Goal: Browse casually: Explore the website without a specific task or goal

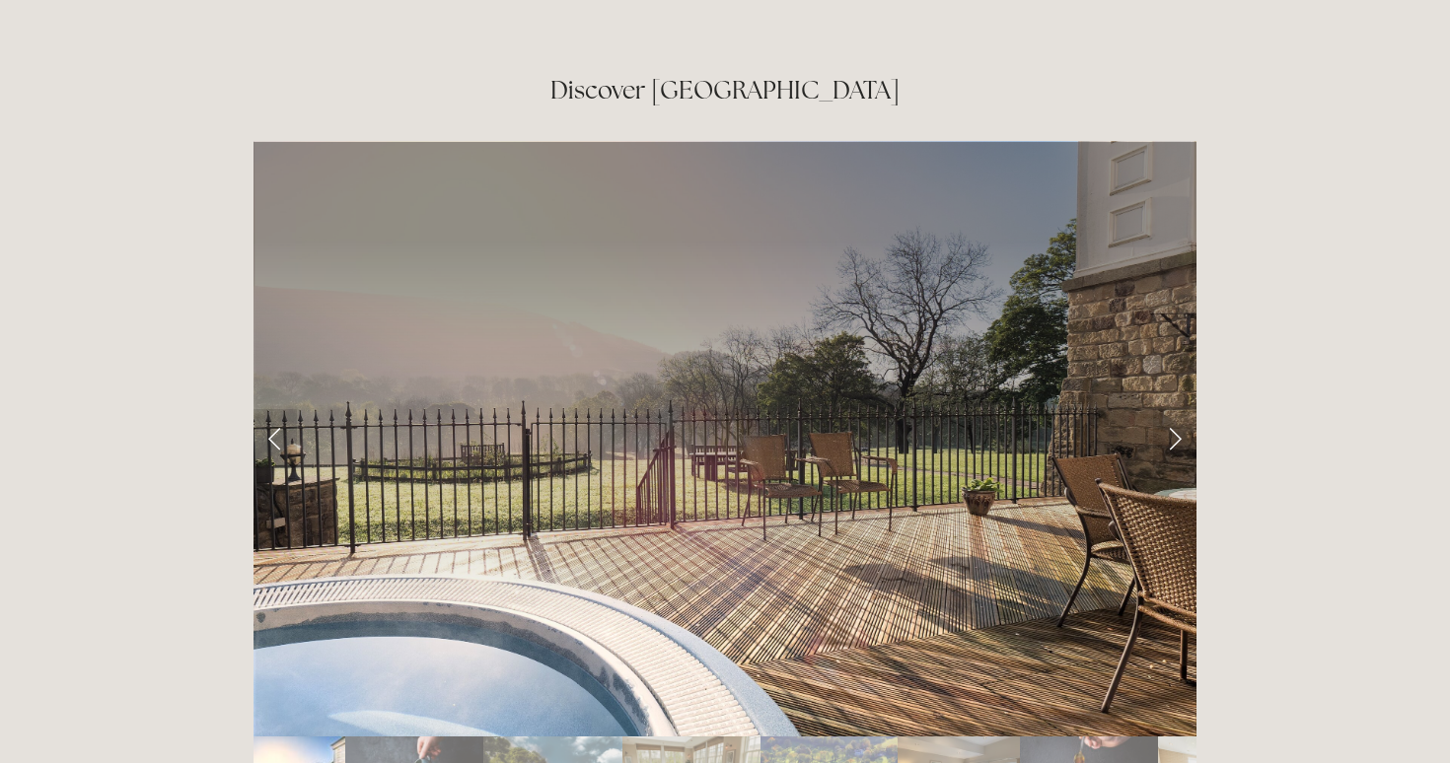
scroll to position [3206, 0]
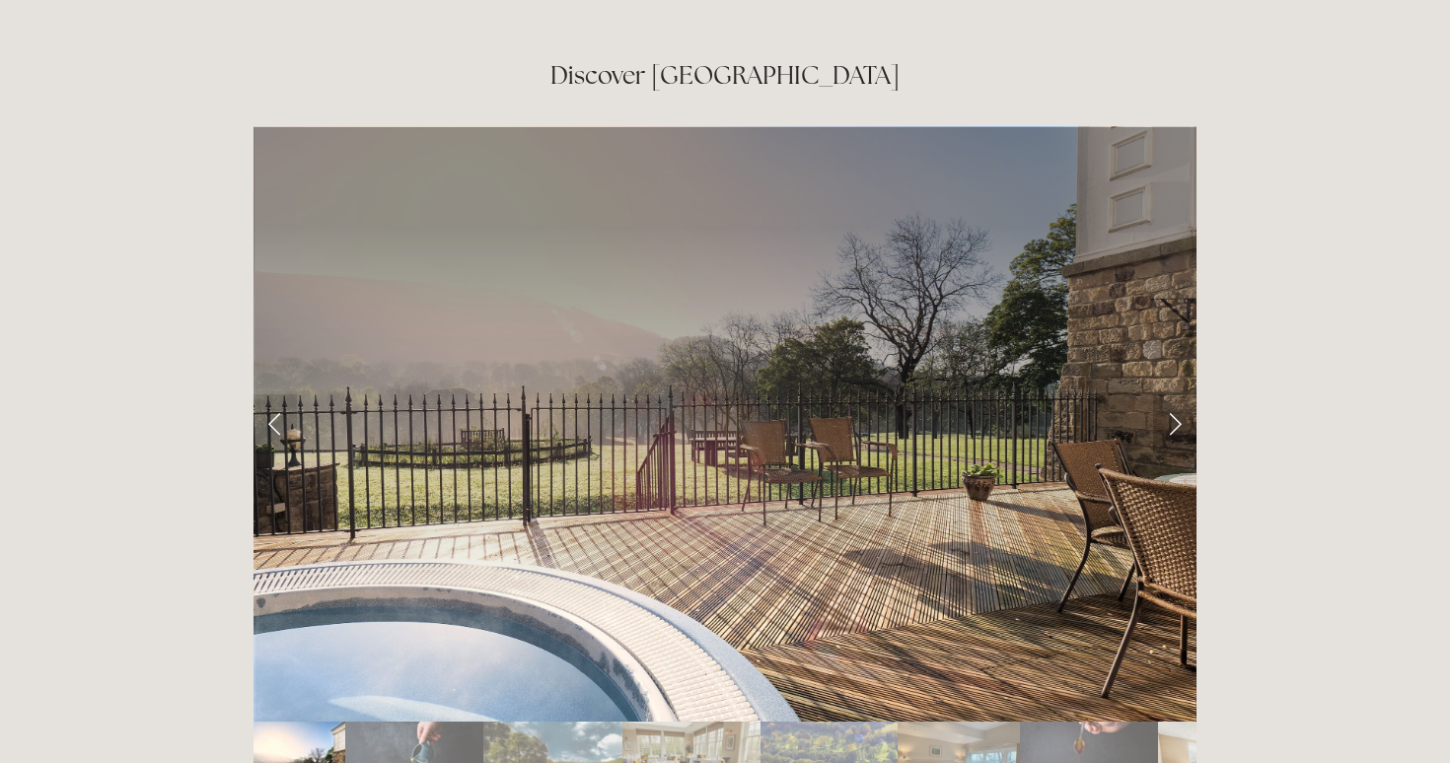
click at [1177, 395] on link "Next Slide" at bounding box center [1174, 424] width 43 height 59
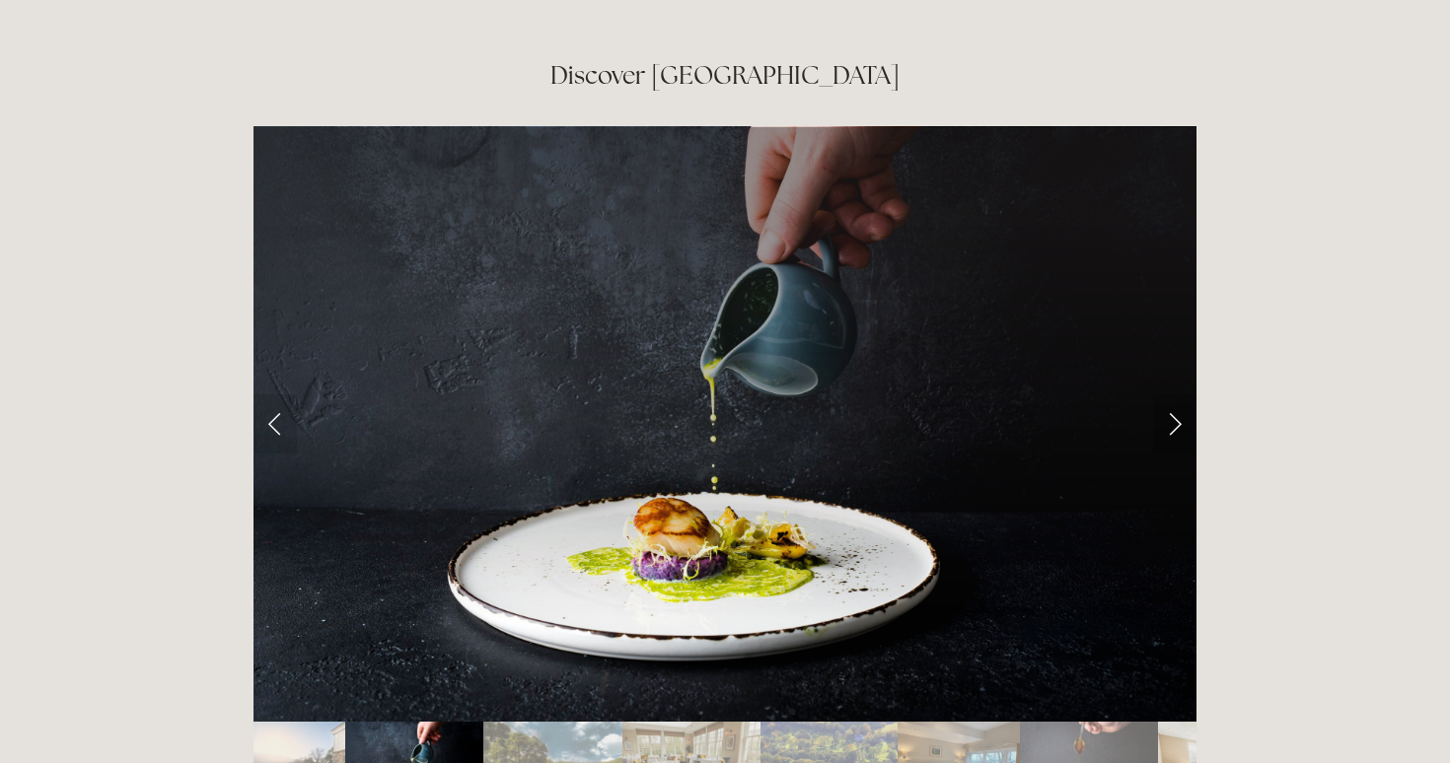
click at [1180, 395] on link "Next Slide" at bounding box center [1174, 424] width 43 height 59
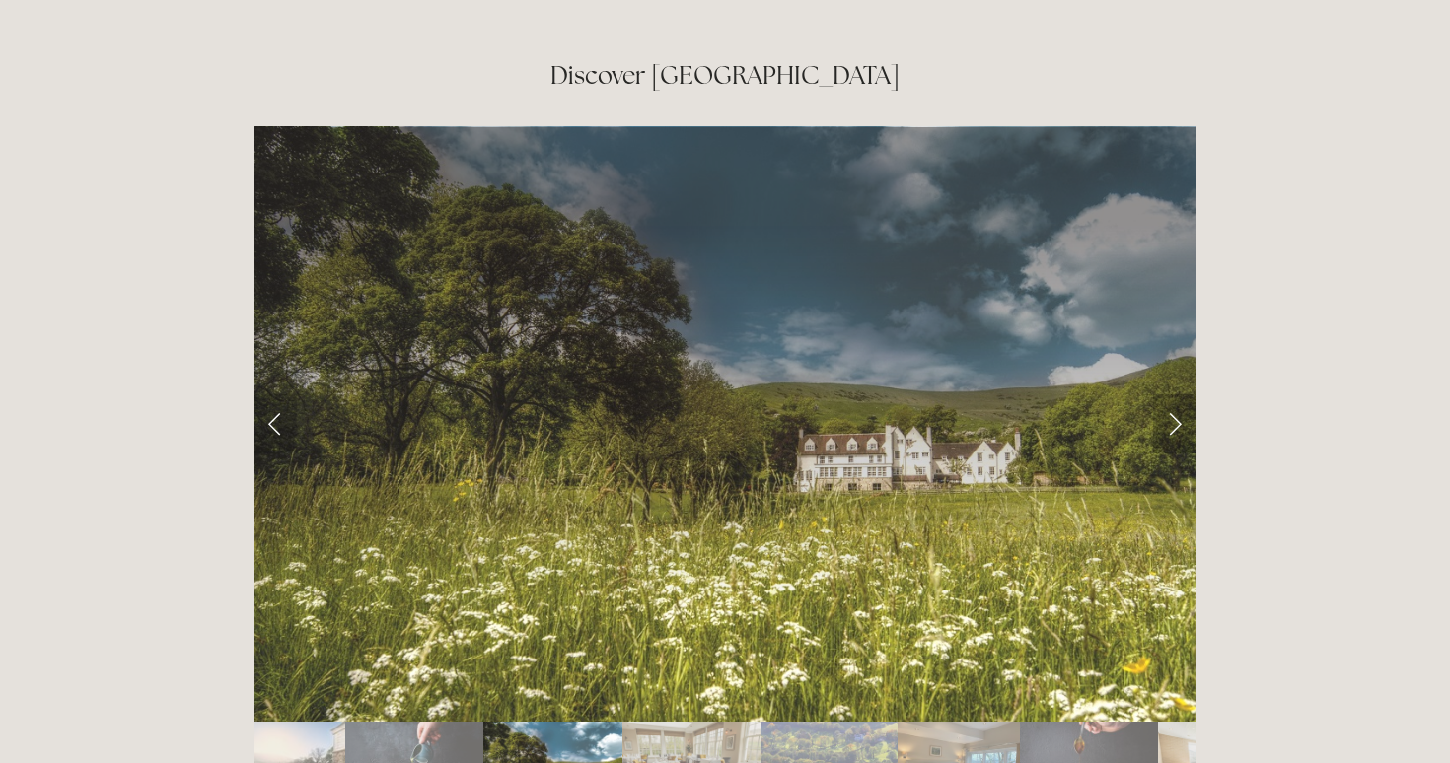
click at [1180, 395] on link "Next Slide" at bounding box center [1174, 424] width 43 height 59
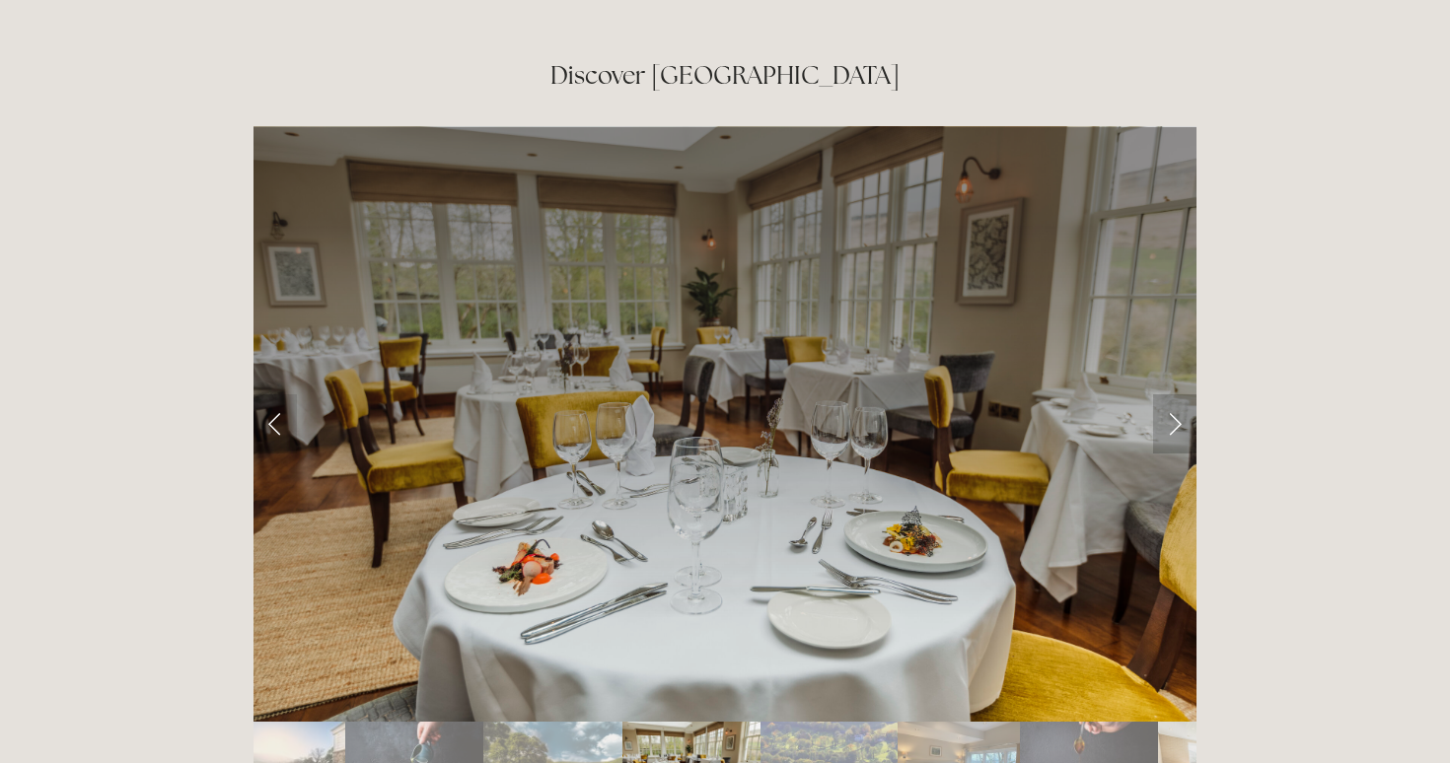
click at [1180, 395] on link "Next Slide" at bounding box center [1174, 424] width 43 height 59
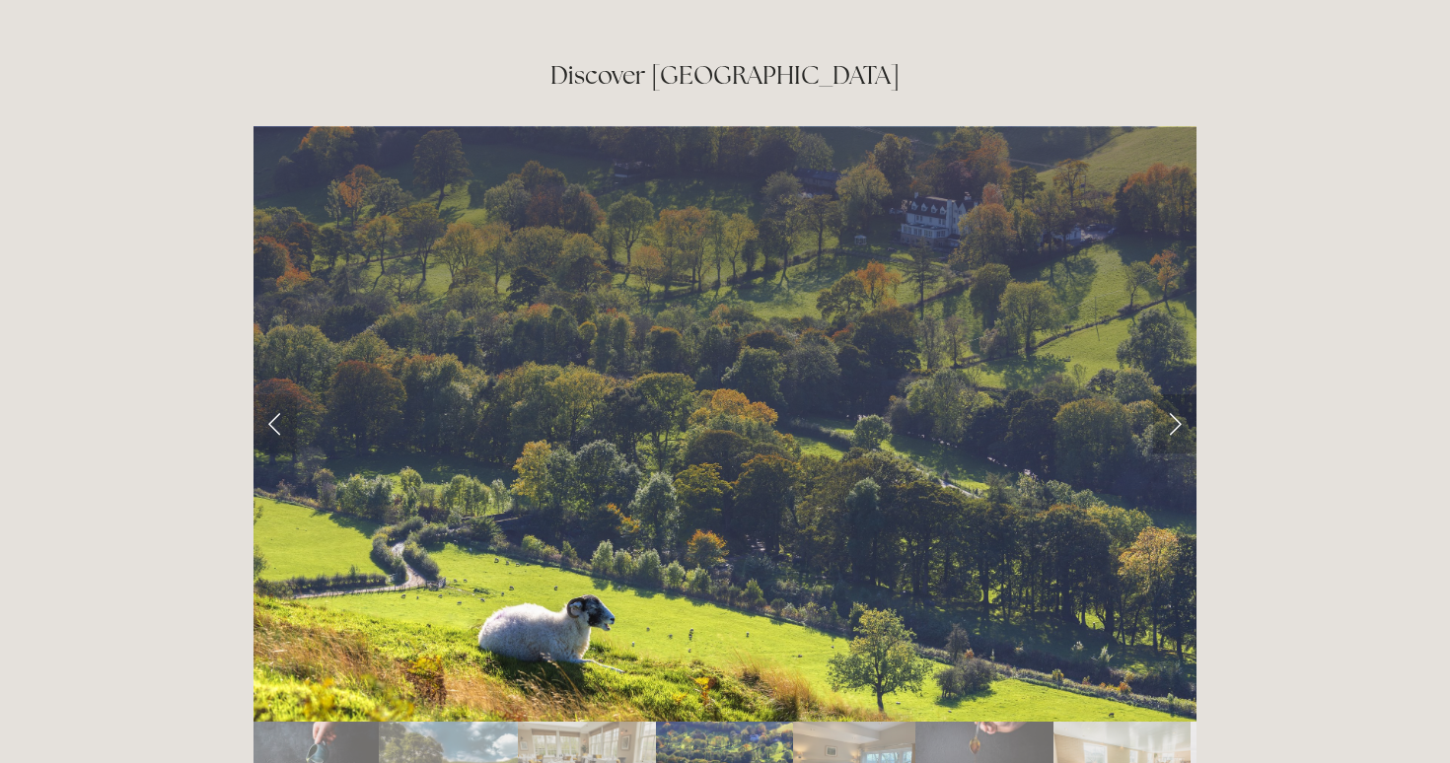
click at [1180, 395] on link "Next Slide" at bounding box center [1174, 424] width 43 height 59
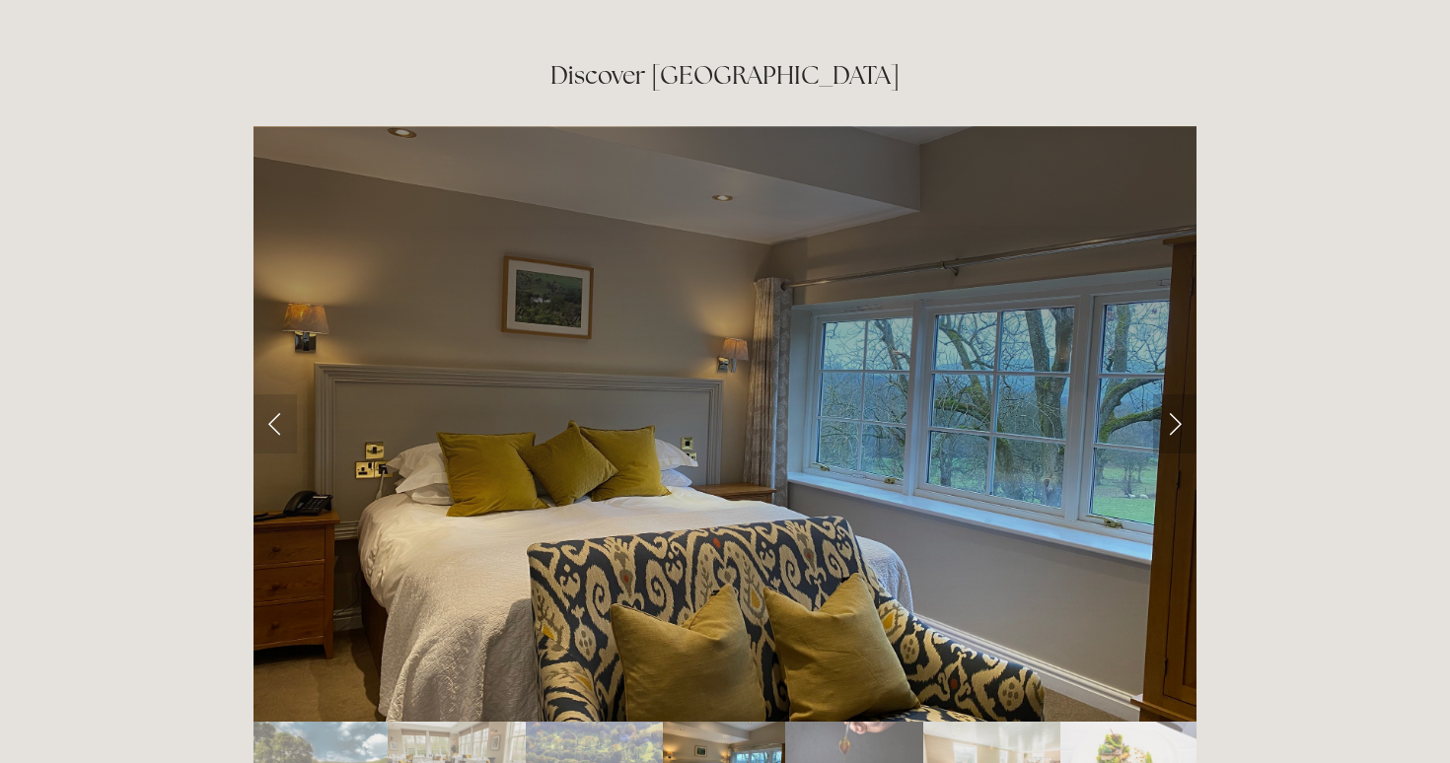
click at [1180, 395] on link "Next Slide" at bounding box center [1174, 424] width 43 height 59
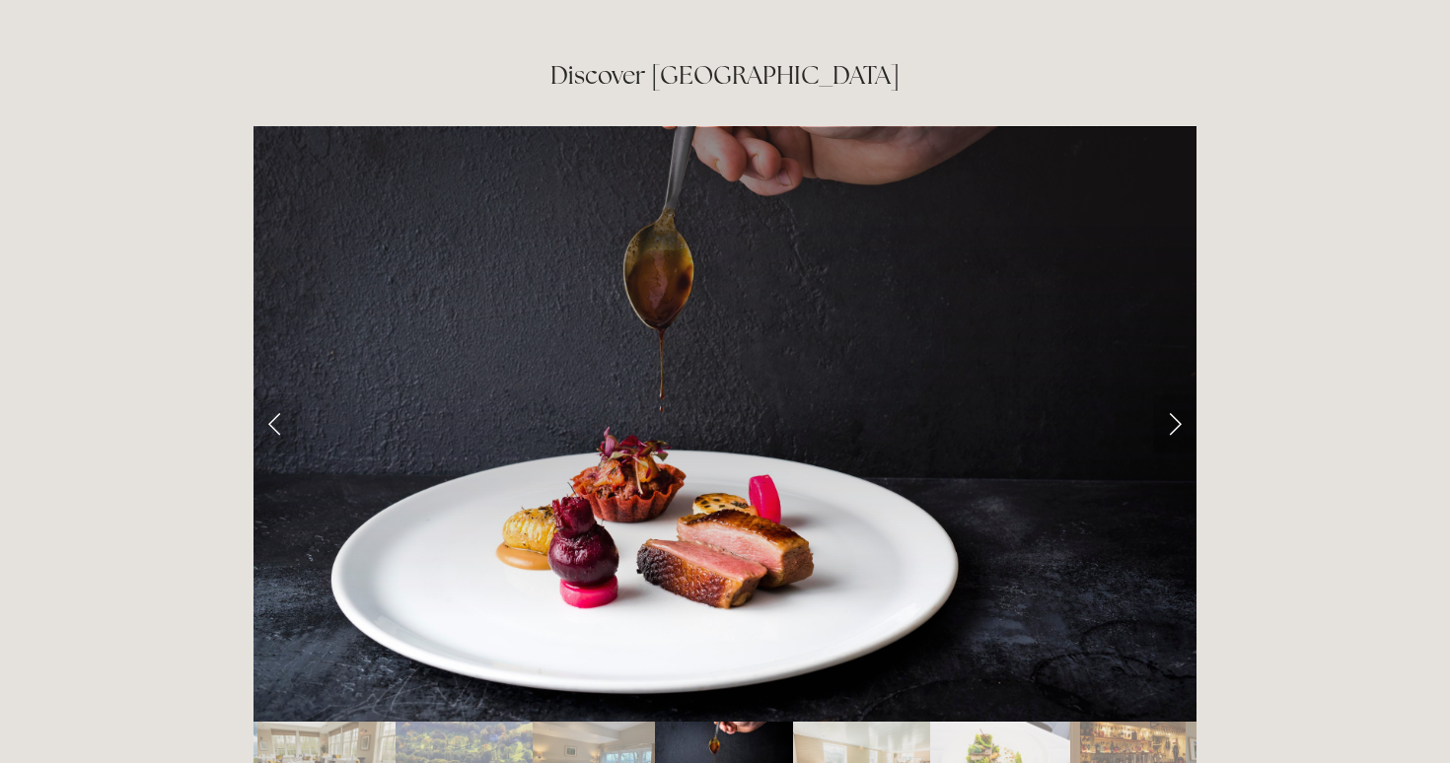
click at [1180, 395] on link "Next Slide" at bounding box center [1174, 424] width 43 height 59
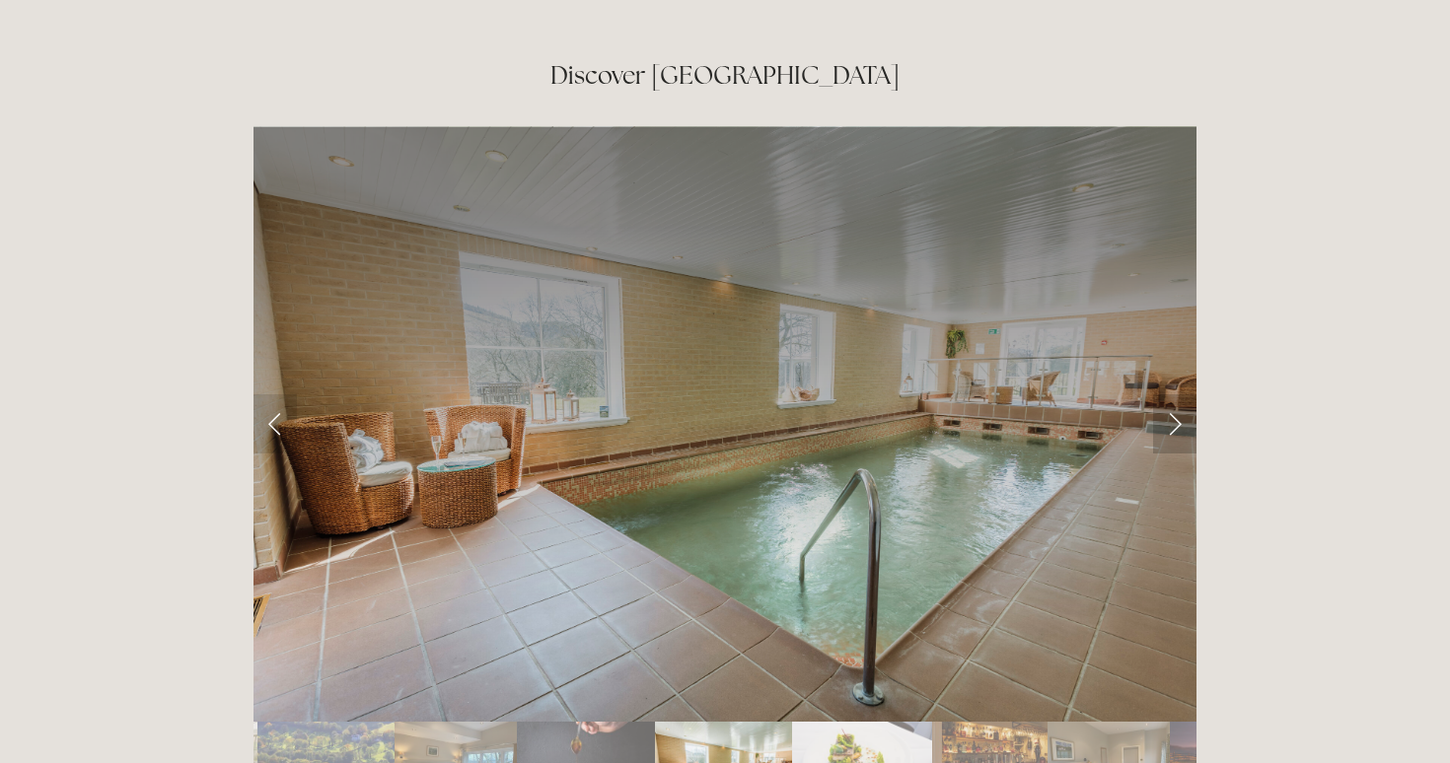
click at [1180, 395] on link "Next Slide" at bounding box center [1174, 424] width 43 height 59
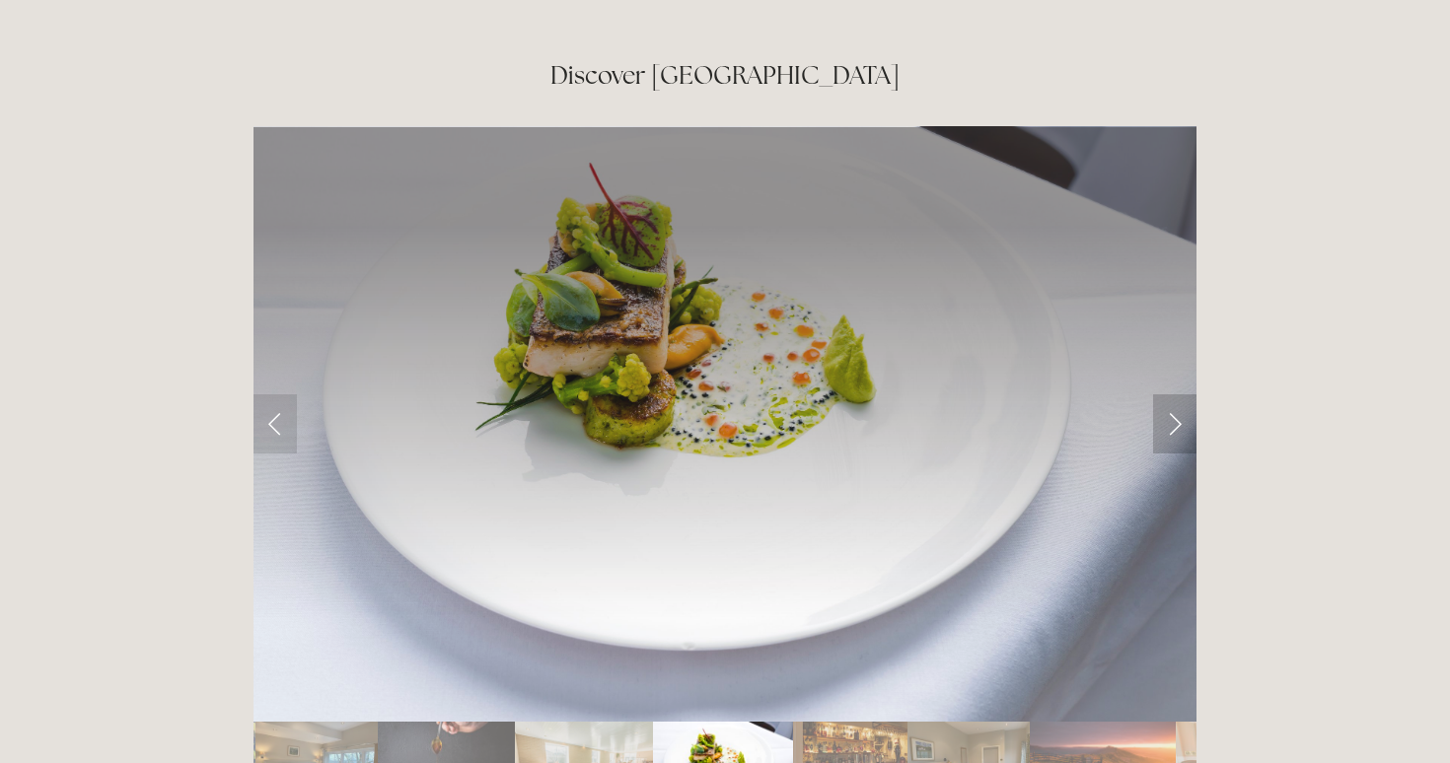
click at [1180, 395] on link "Next Slide" at bounding box center [1174, 424] width 43 height 59
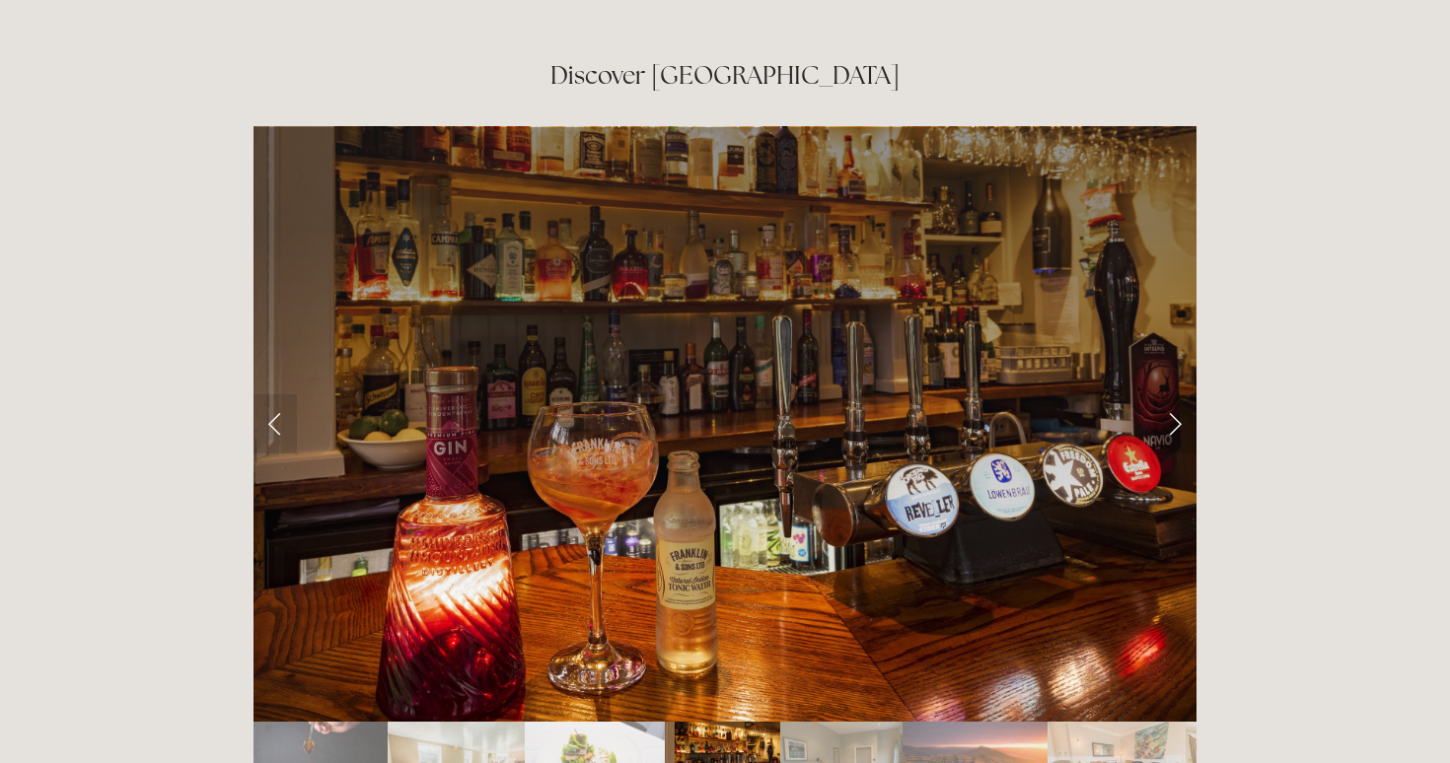
click at [1180, 395] on link "Next Slide" at bounding box center [1174, 424] width 43 height 59
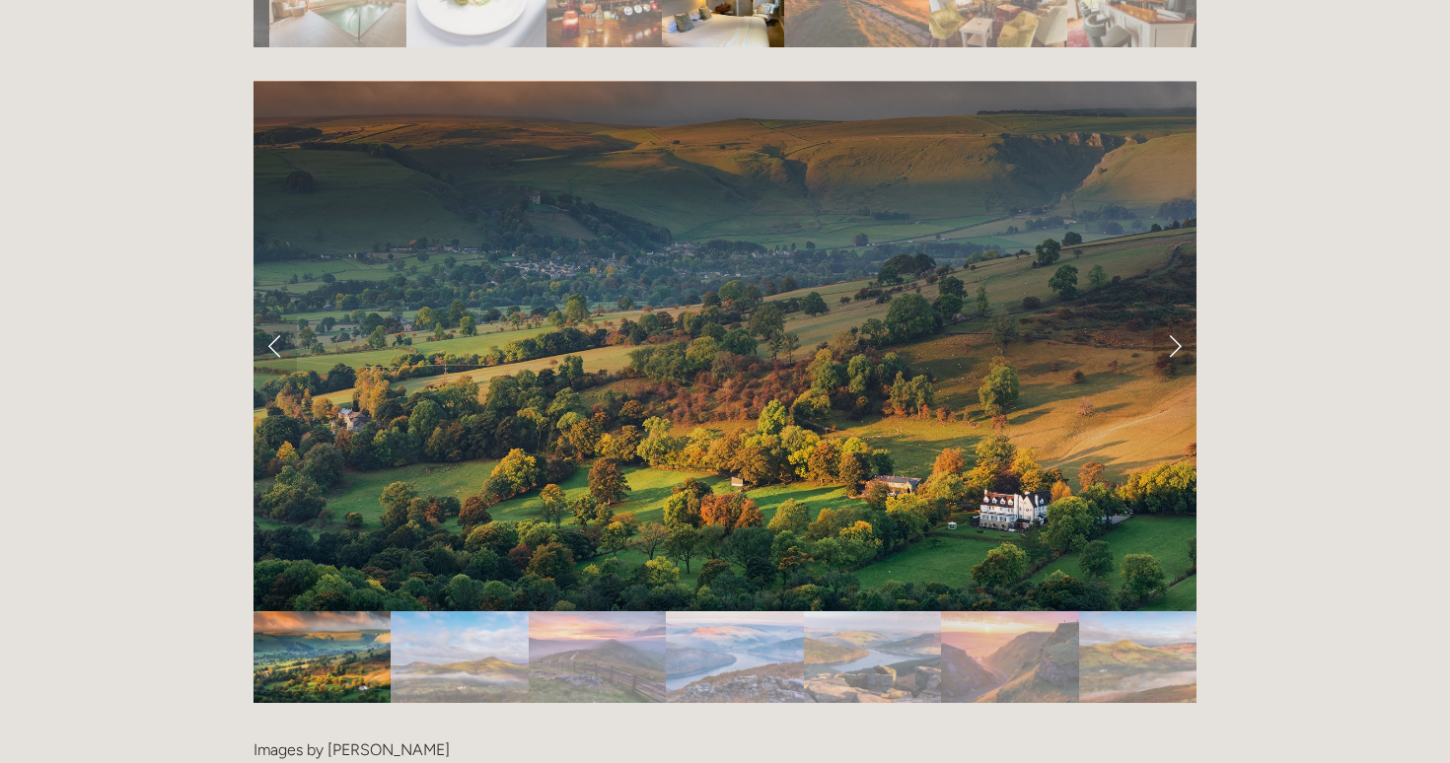
scroll to position [3971, 0]
click at [1172, 318] on link "Next Slide" at bounding box center [1174, 347] width 43 height 59
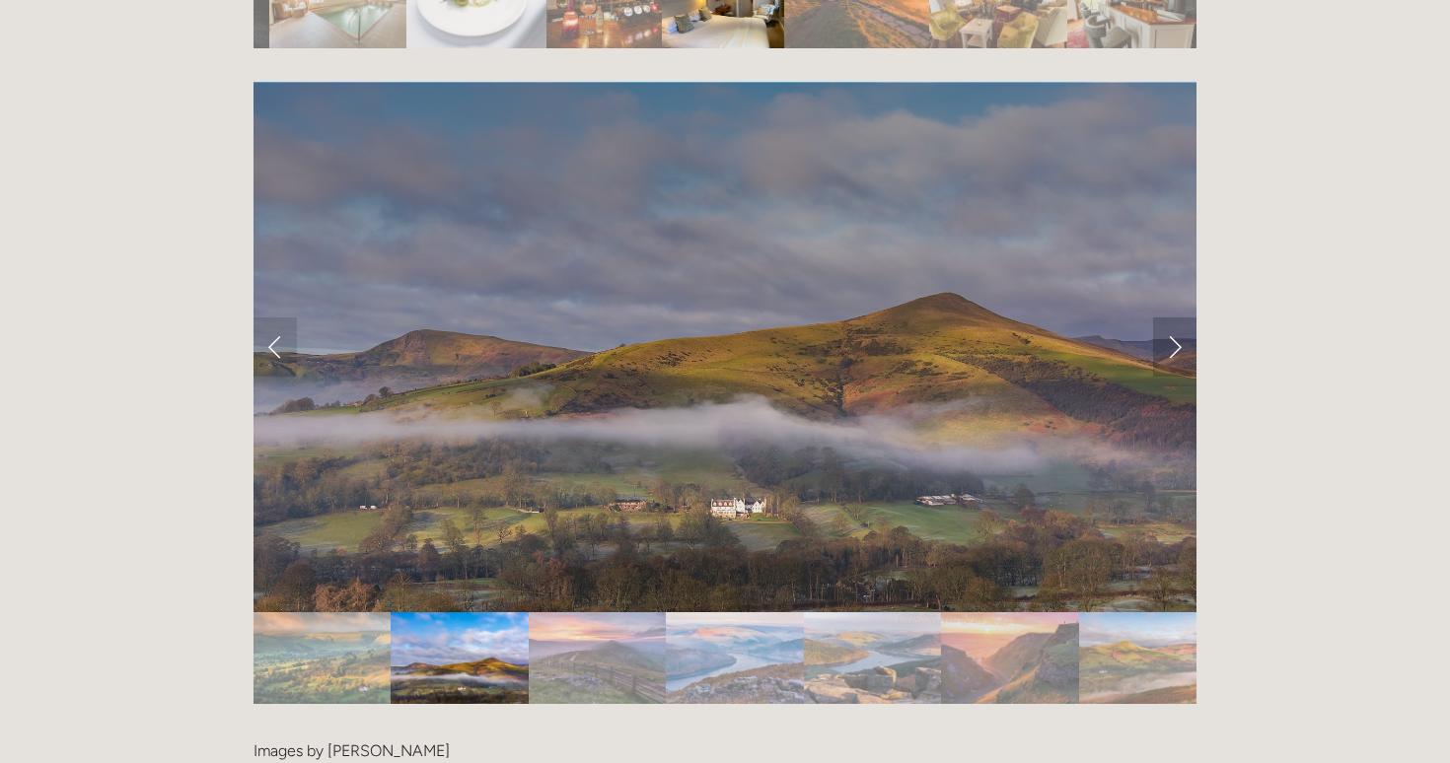
click at [1175, 318] on link "Next Slide" at bounding box center [1174, 347] width 43 height 59
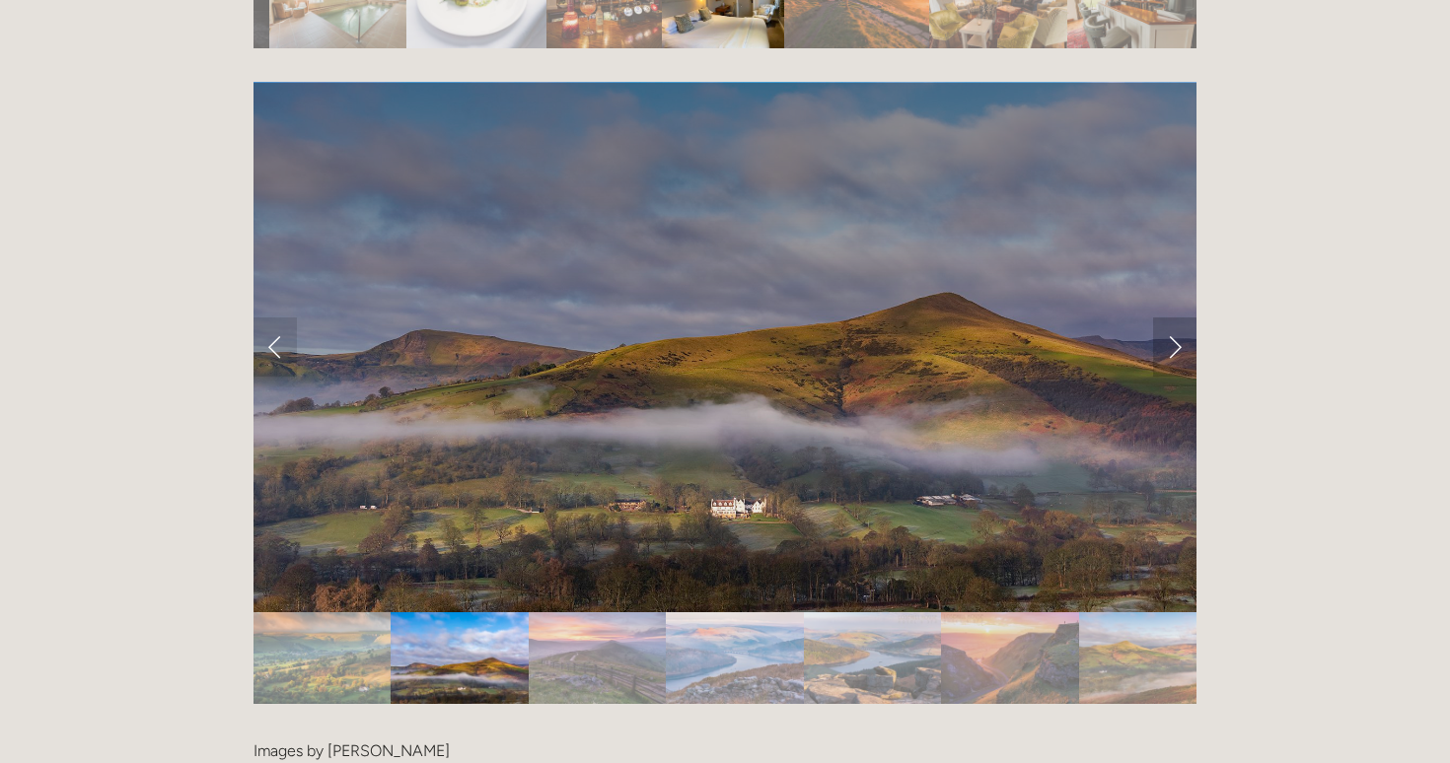
click at [1175, 318] on link "Next Slide" at bounding box center [1174, 347] width 43 height 59
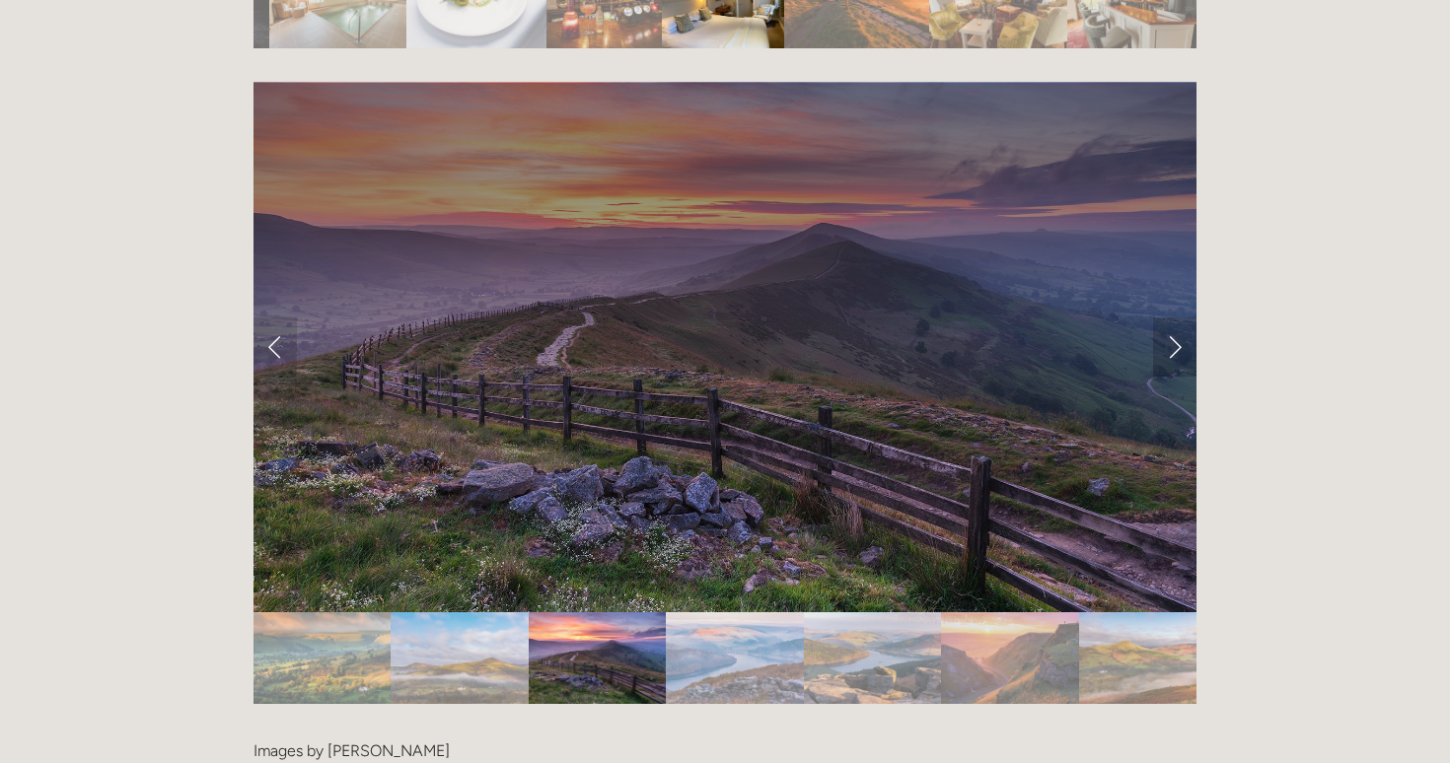
click at [1175, 318] on link "Next Slide" at bounding box center [1174, 347] width 43 height 59
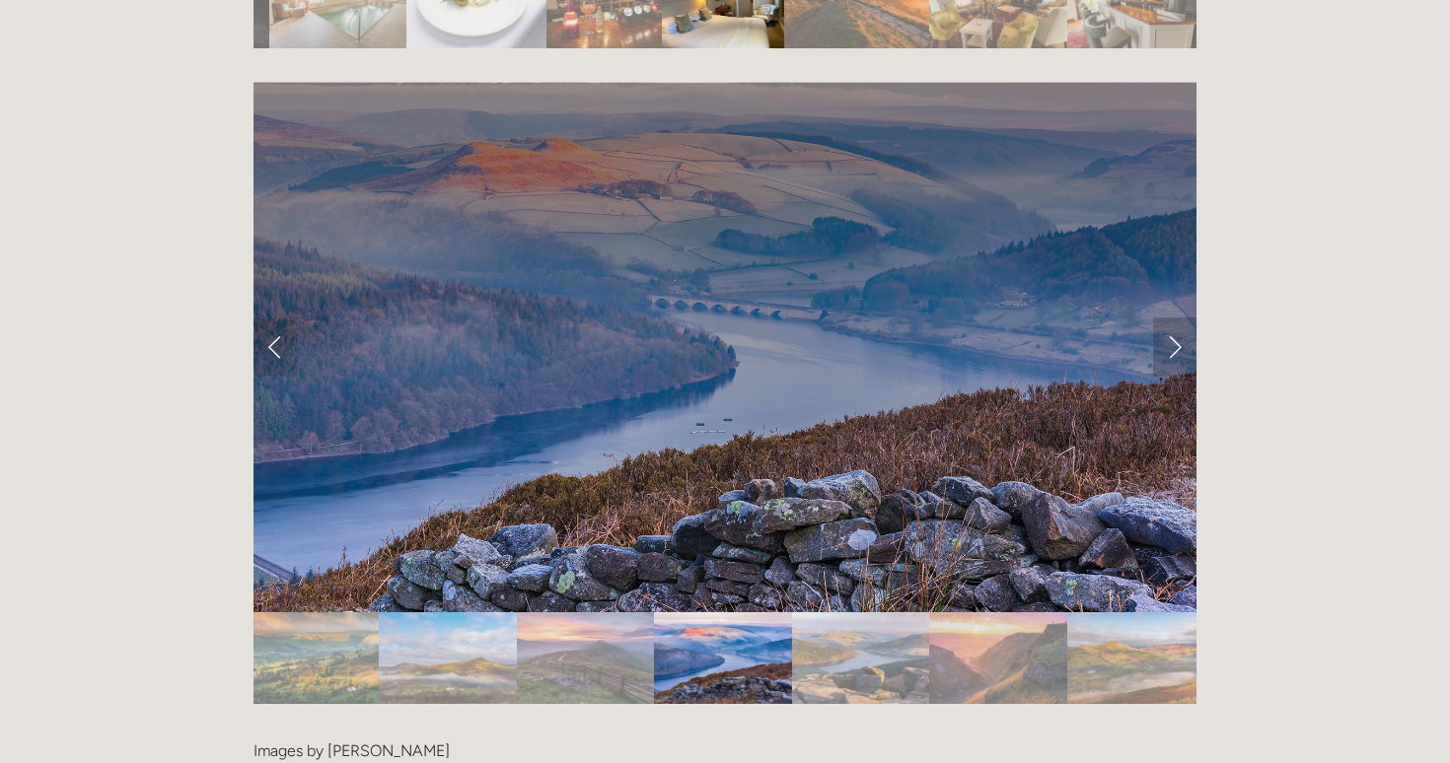
click at [1175, 318] on link "Next Slide" at bounding box center [1174, 347] width 43 height 59
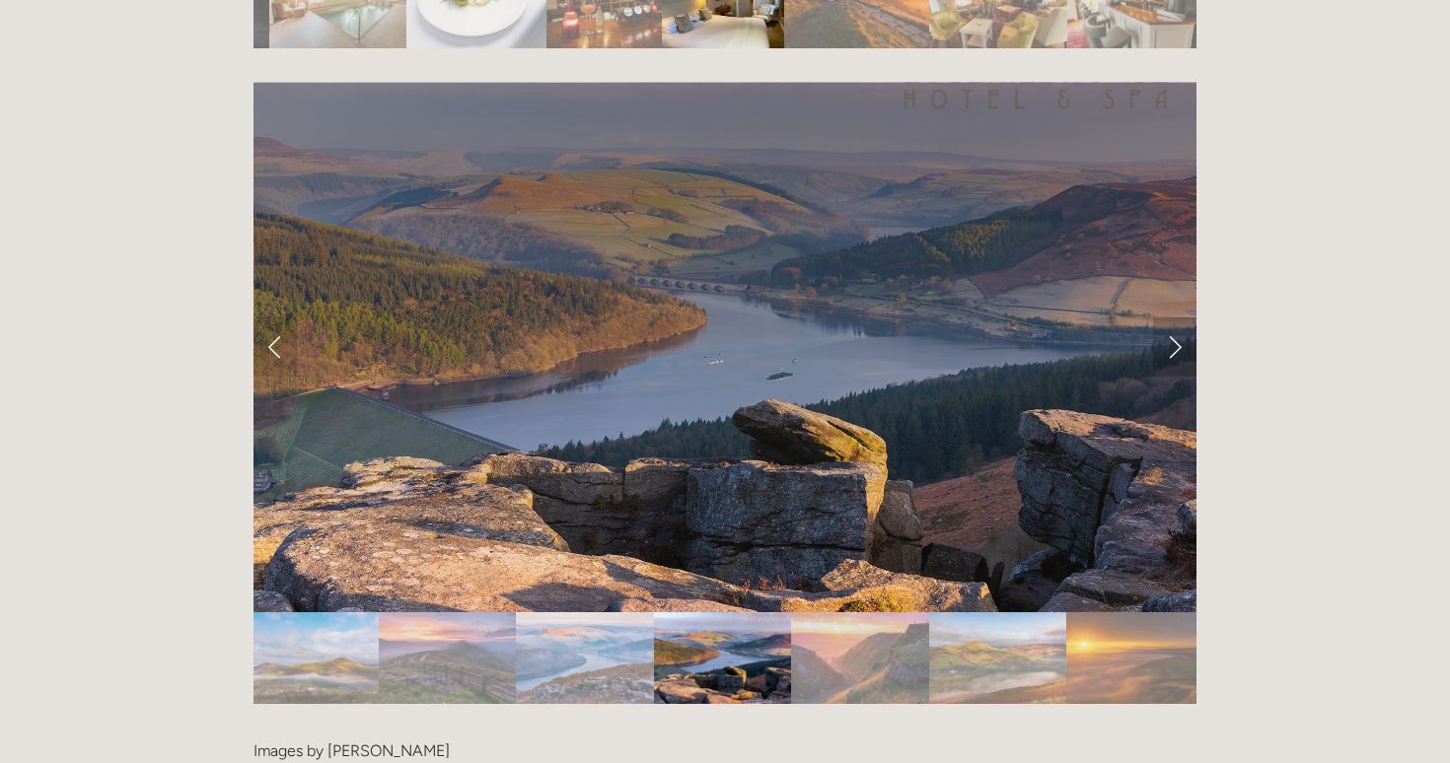
click at [1175, 318] on link "Next Slide" at bounding box center [1174, 347] width 43 height 59
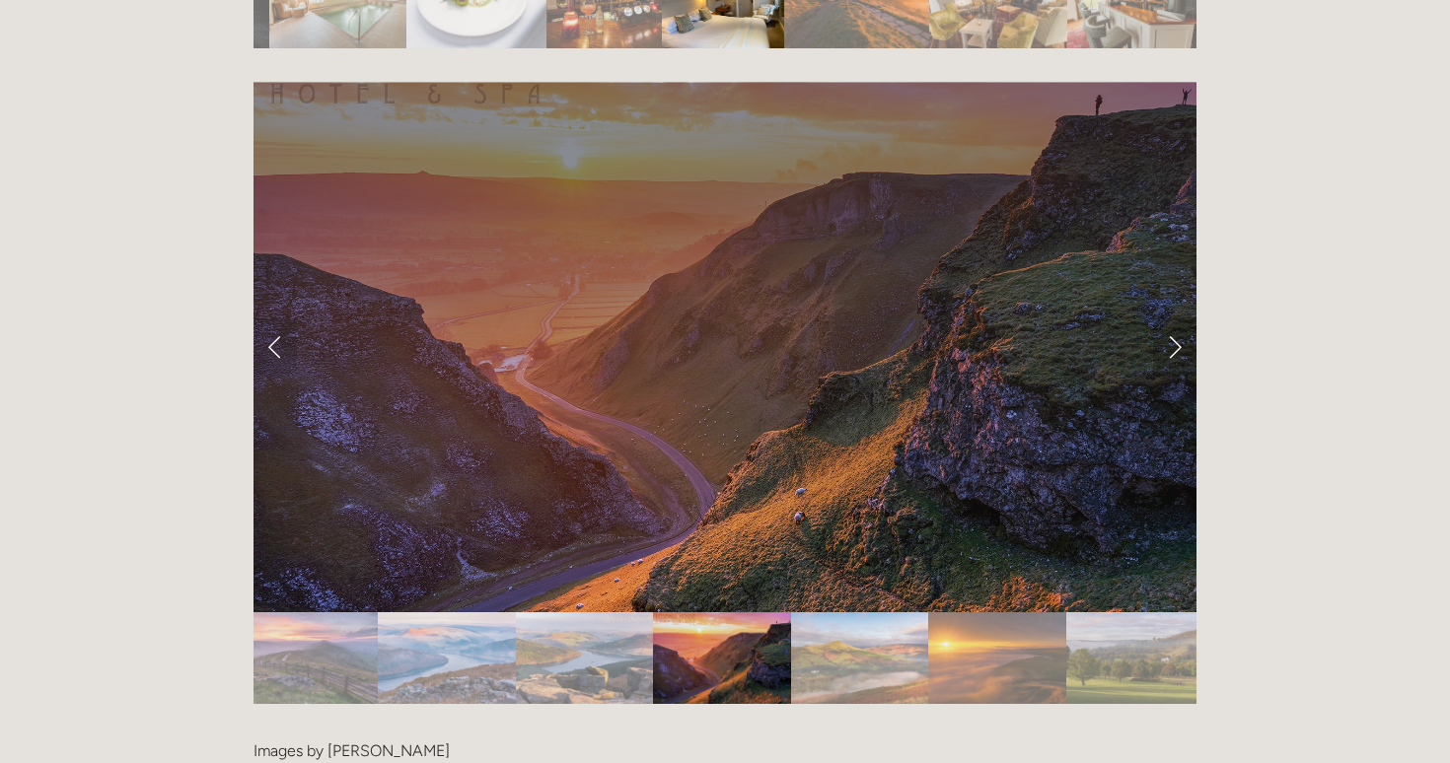
click at [1175, 318] on link "Next Slide" at bounding box center [1174, 347] width 43 height 59
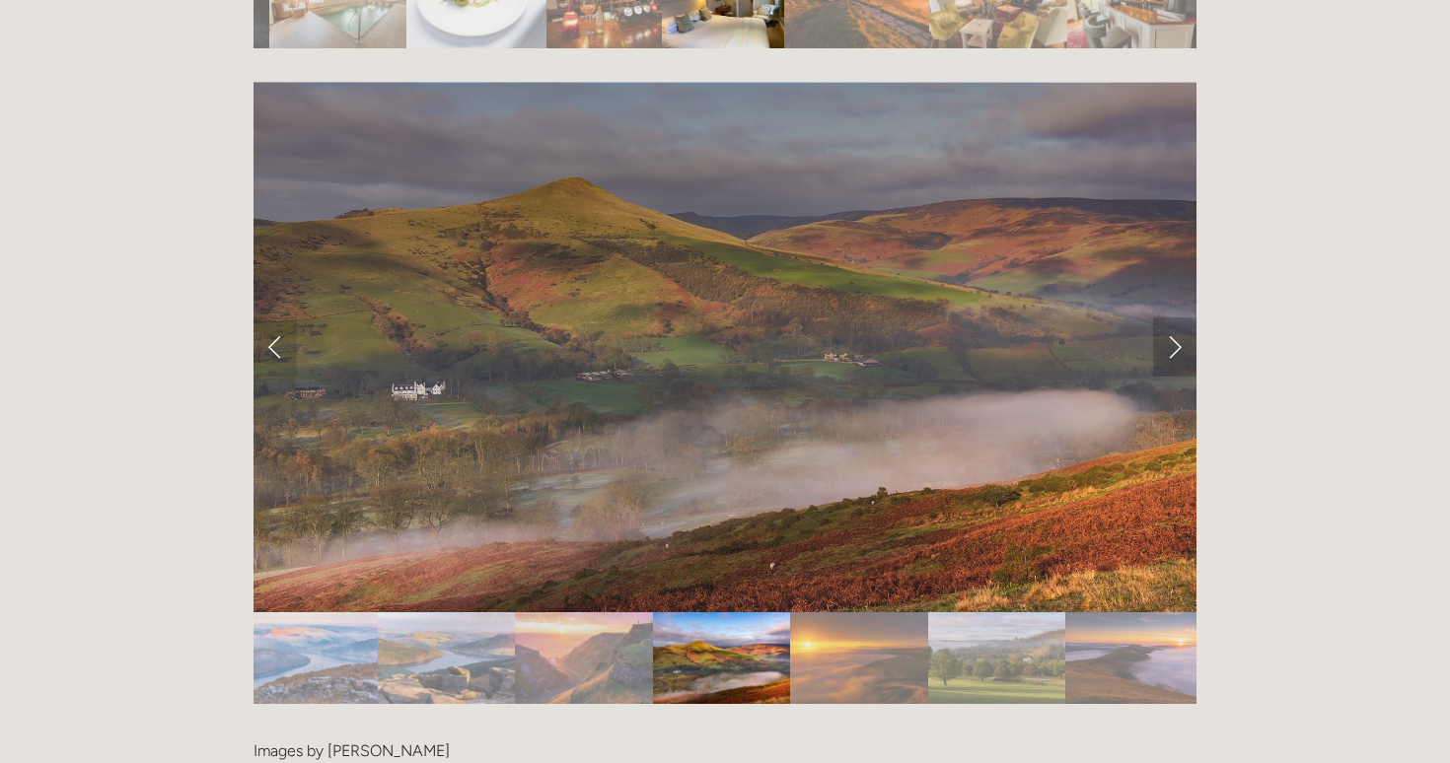
click at [1175, 318] on link "Next Slide" at bounding box center [1174, 347] width 43 height 59
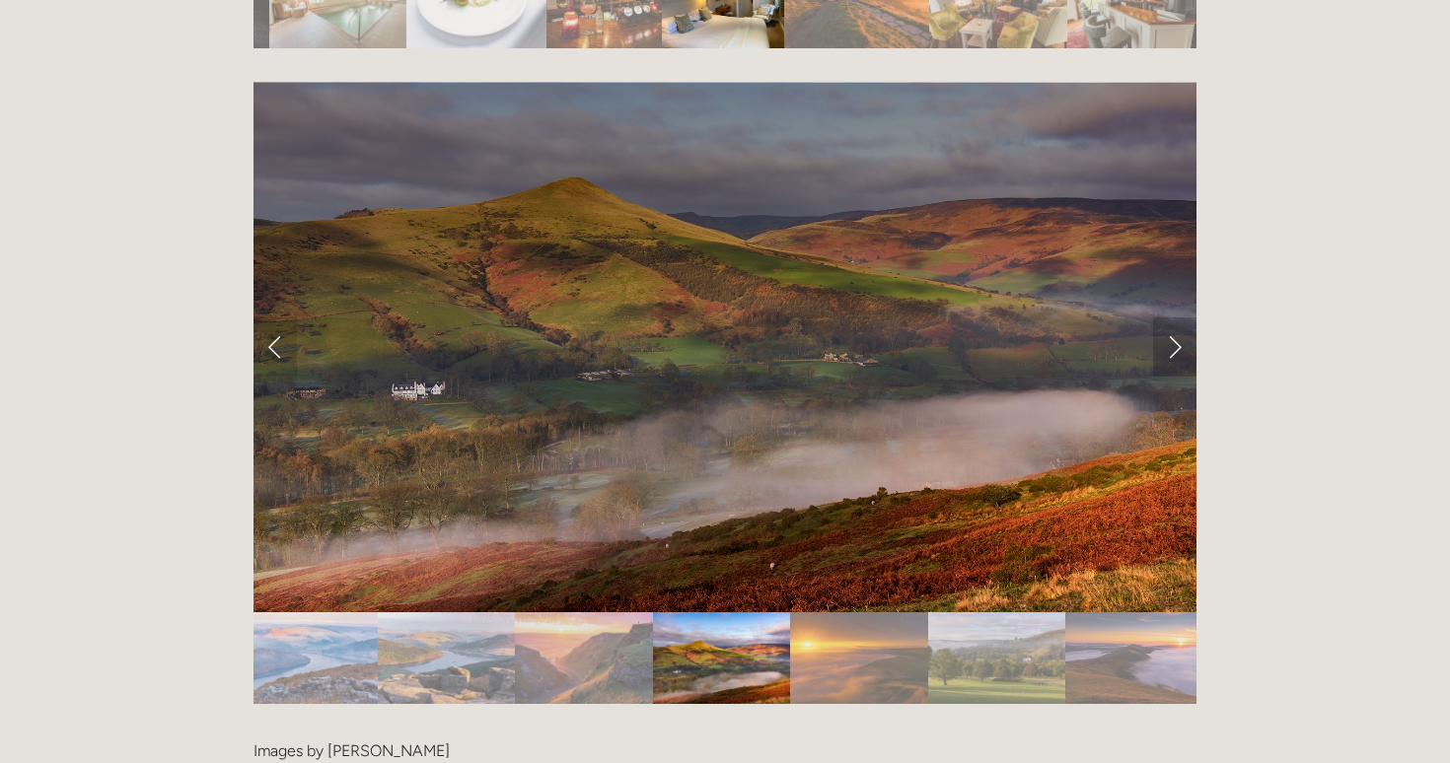
click at [1175, 318] on link "Next Slide" at bounding box center [1174, 347] width 43 height 59
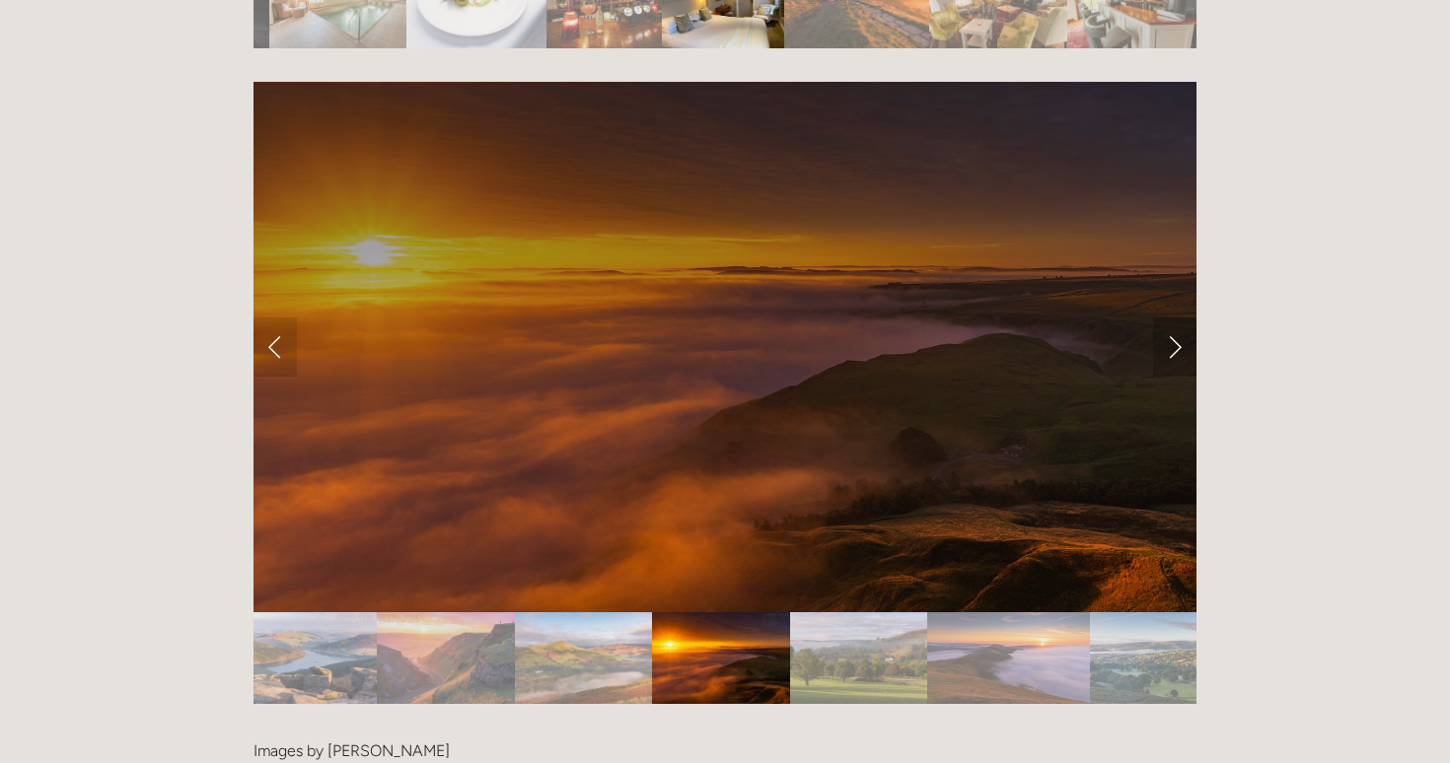
click at [1175, 318] on link "Next Slide" at bounding box center [1174, 347] width 43 height 59
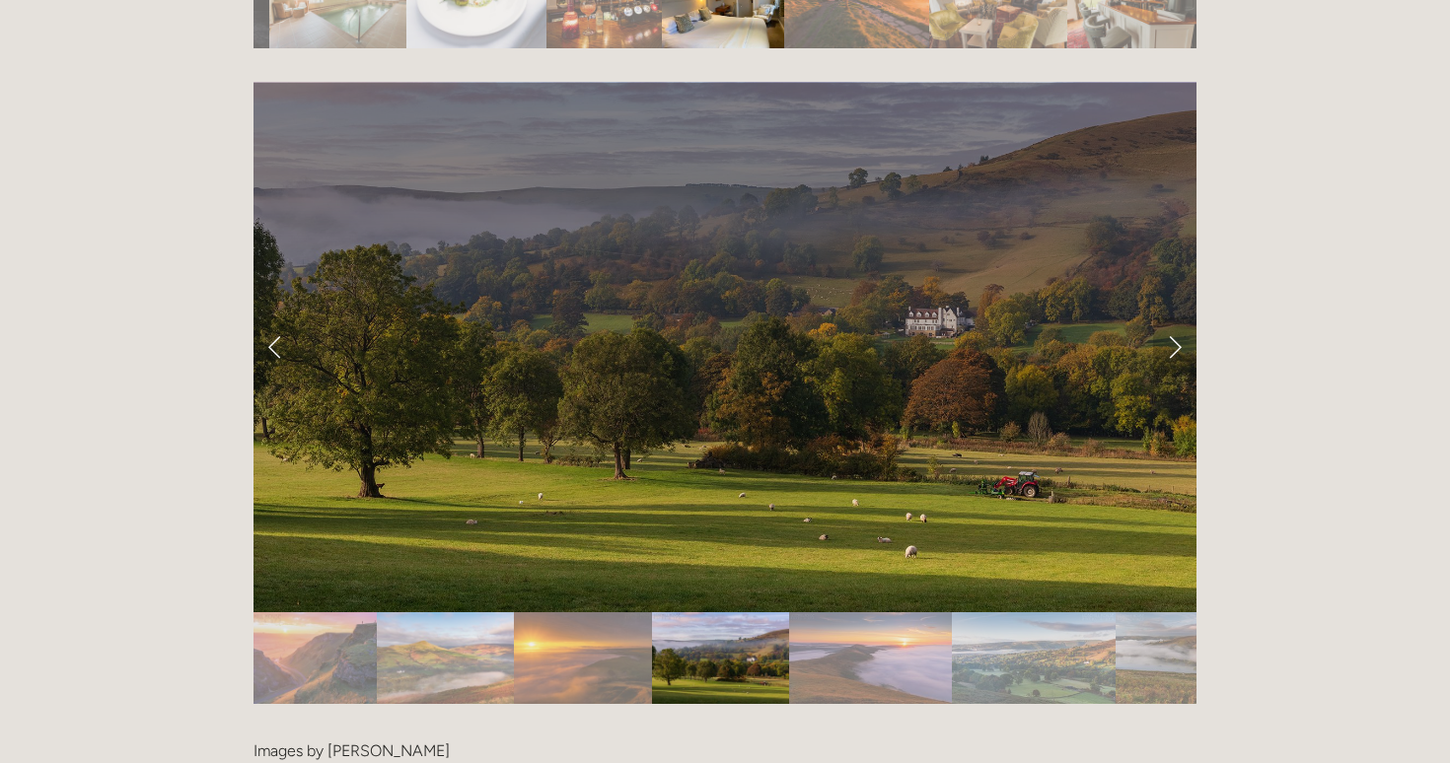
click at [1175, 318] on link "Next Slide" at bounding box center [1174, 347] width 43 height 59
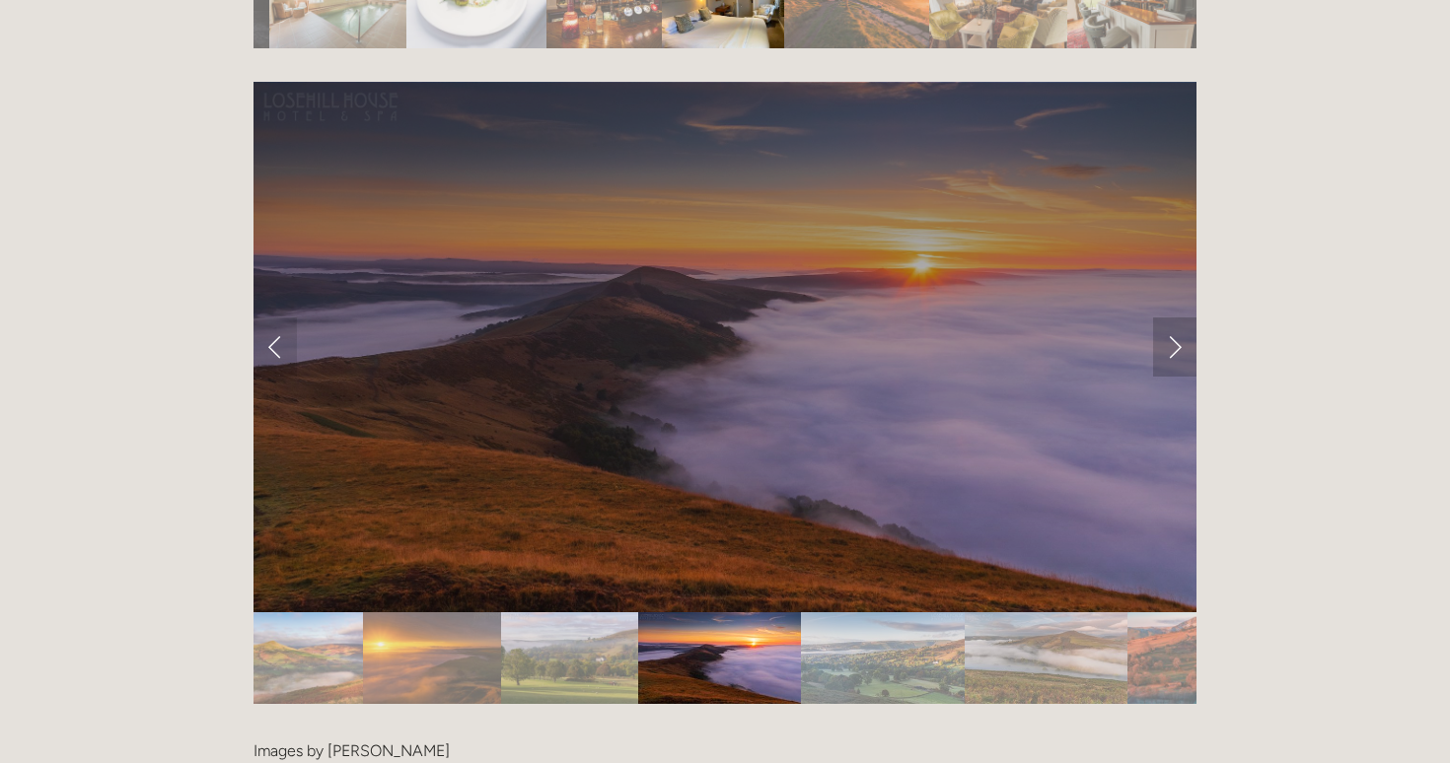
click at [1175, 318] on link "Next Slide" at bounding box center [1174, 347] width 43 height 59
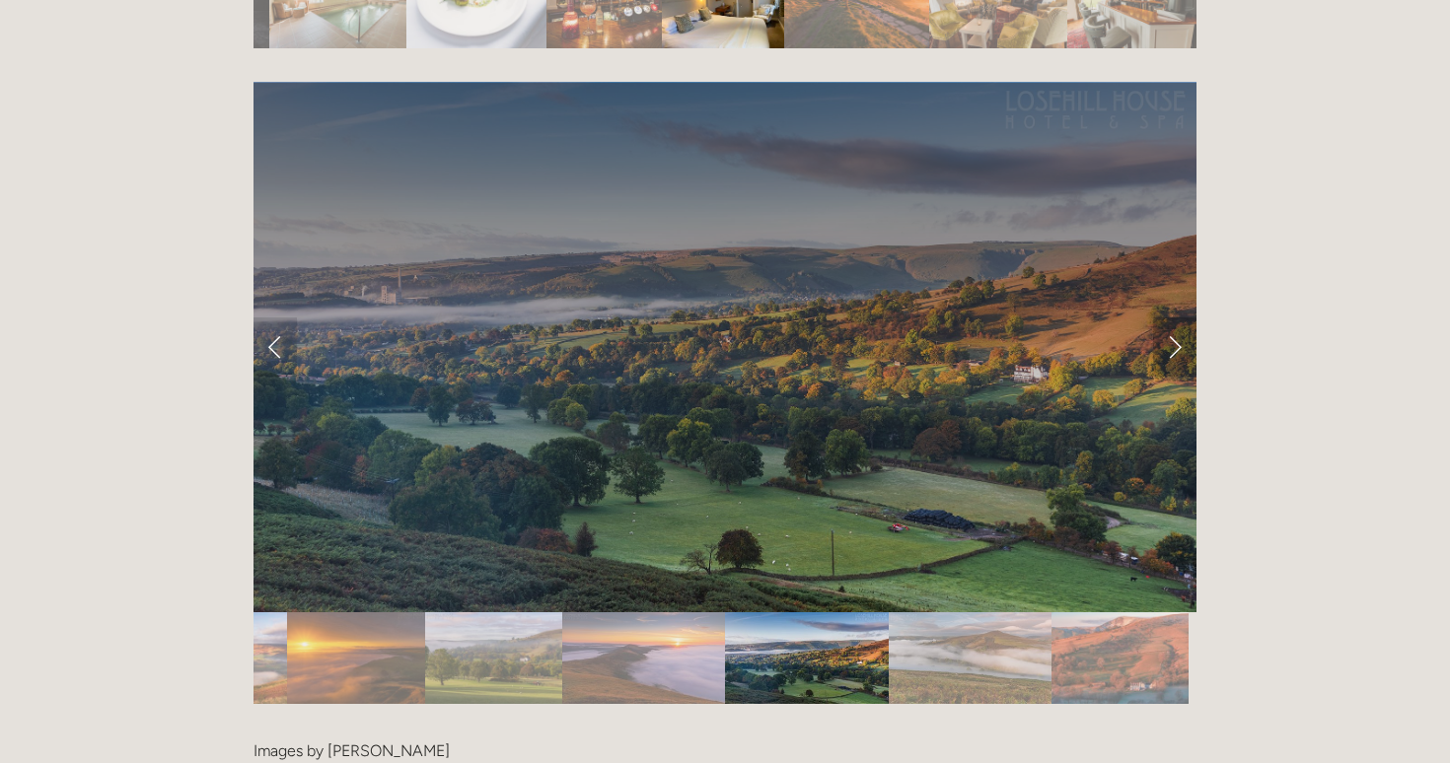
click at [1175, 318] on link "Next Slide" at bounding box center [1174, 347] width 43 height 59
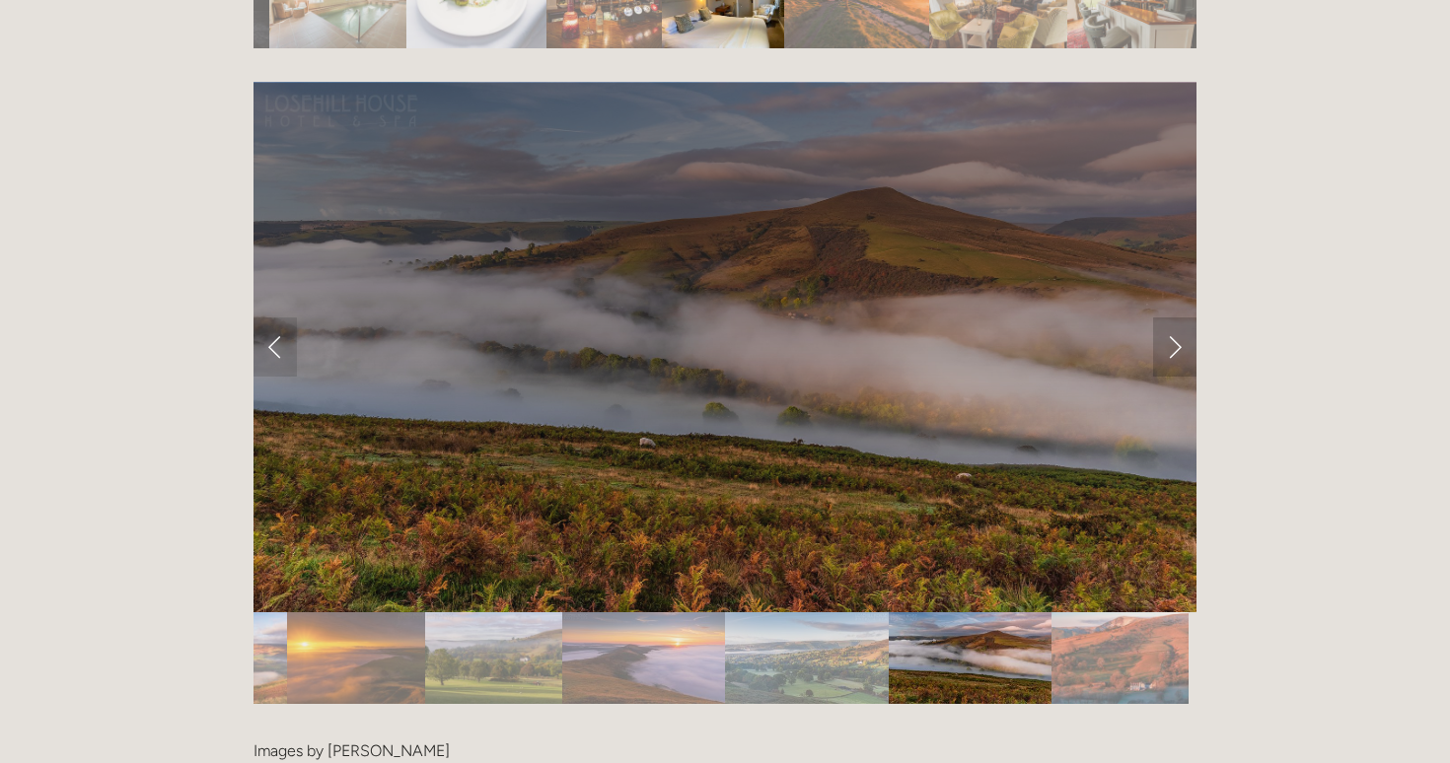
click at [1175, 318] on link "Next Slide" at bounding box center [1174, 347] width 43 height 59
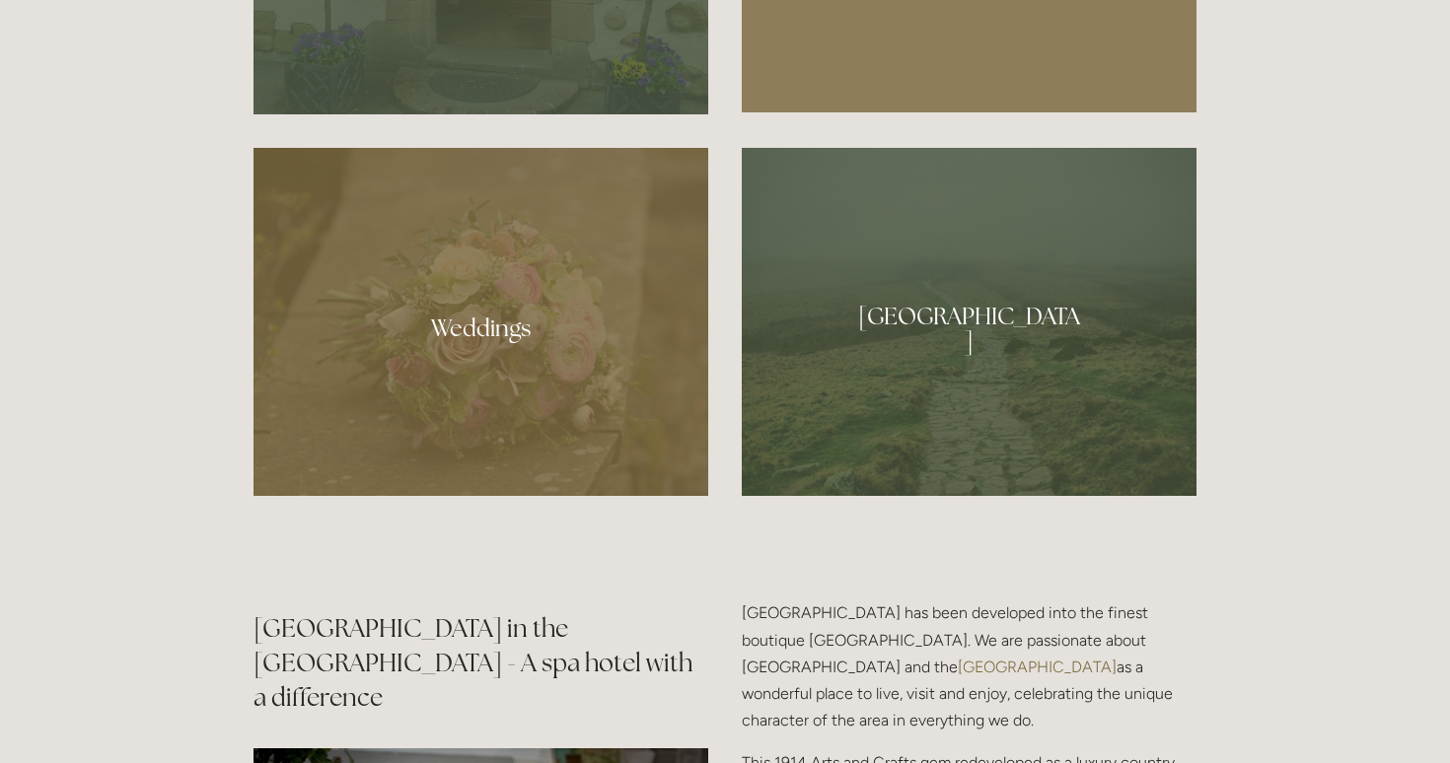
scroll to position [1824, 0]
